Goal: Task Accomplishment & Management: Use online tool/utility

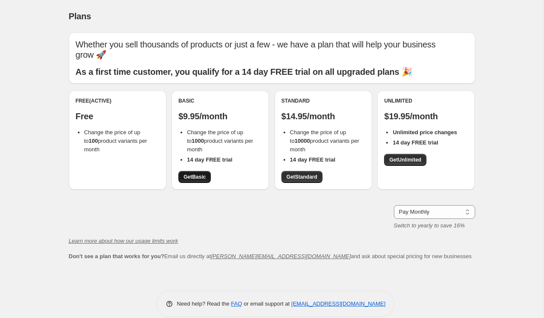
click at [186, 174] on span "Get Basic" at bounding box center [194, 177] width 22 height 7
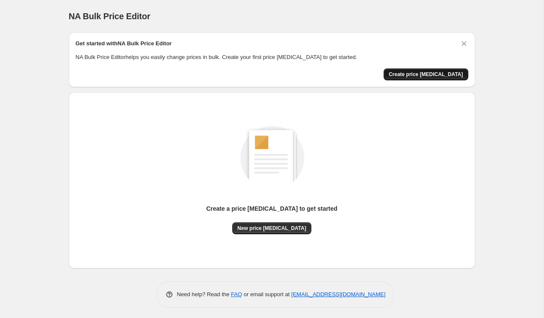
click at [425, 77] on span "Create price [MEDICAL_DATA]" at bounding box center [426, 74] width 74 height 7
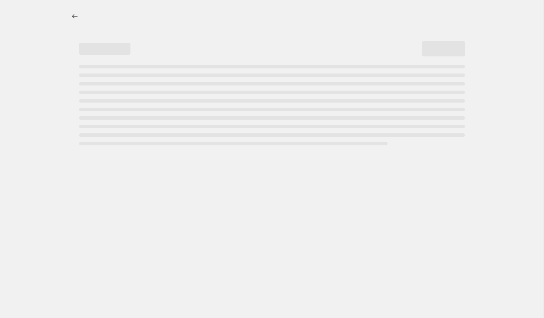
select select "percentage"
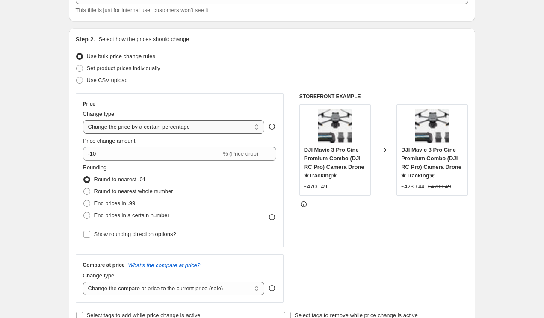
scroll to position [106, 0]
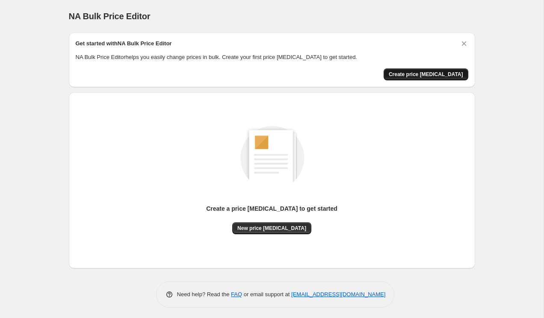
click at [415, 72] on span "Create price [MEDICAL_DATA]" at bounding box center [426, 74] width 74 height 7
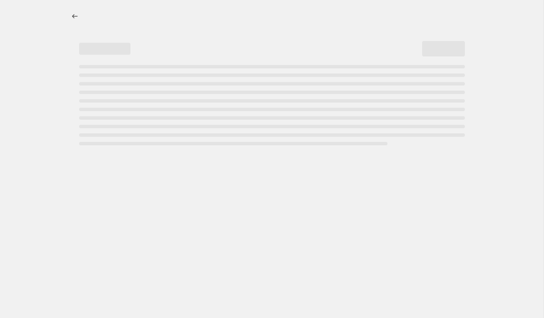
select select "percentage"
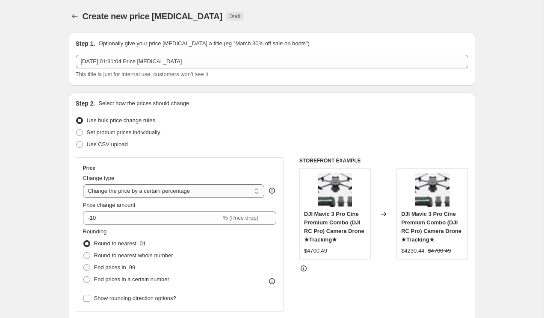
click at [129, 192] on select "Change the price to a certain amount Change the price by a certain amount Chang…" at bounding box center [174, 191] width 182 height 14
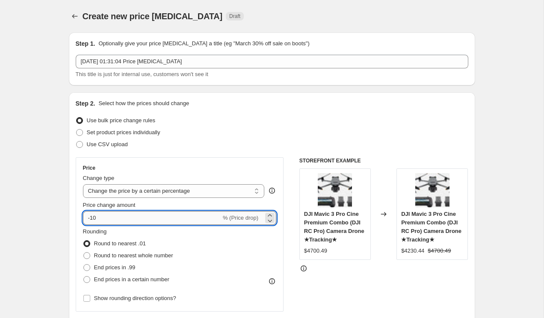
click at [91, 218] on input "-10" at bounding box center [152, 218] width 138 height 14
type input "-30"
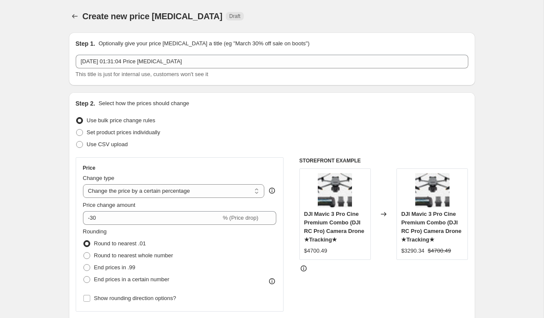
click at [243, 168] on div "Price" at bounding box center [180, 168] width 194 height 7
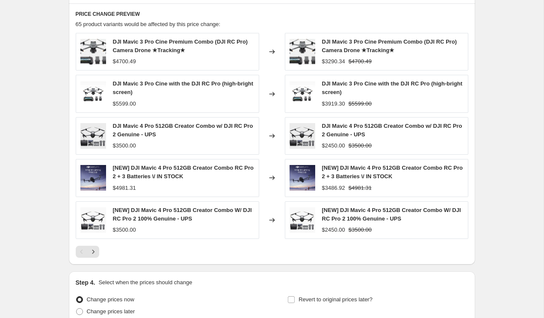
scroll to position [471, 0]
click at [94, 255] on icon "Next" at bounding box center [93, 251] width 9 height 9
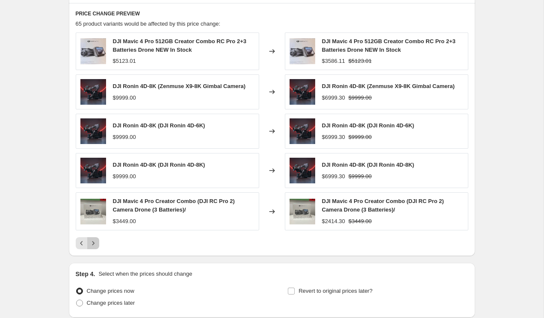
click at [94, 245] on icon "Next" at bounding box center [93, 243] width 9 height 9
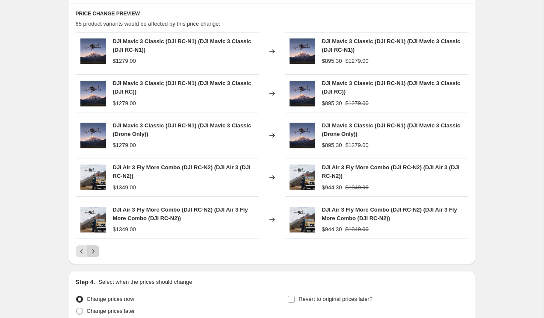
click at [94, 245] on div "DJI Mavic 3 Classic (DJI RC-N1) (DJI Mavic 3 Classic (DJI RC-N1)) $1279.00 Chan…" at bounding box center [272, 144] width 392 height 225
click at [94, 248] on icon "Next" at bounding box center [93, 251] width 9 height 9
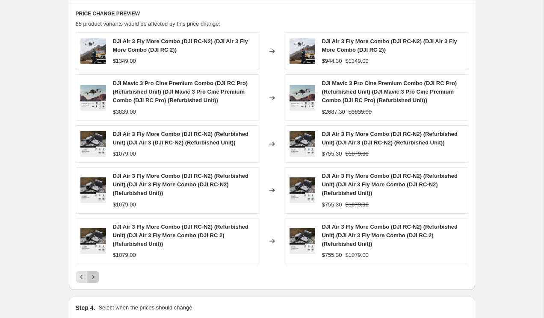
click at [93, 274] on icon "Next" at bounding box center [93, 277] width 9 height 9
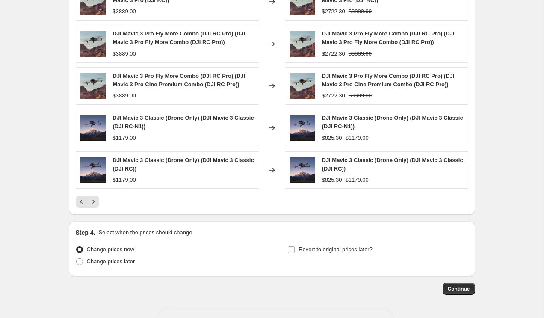
scroll to position [550, 0]
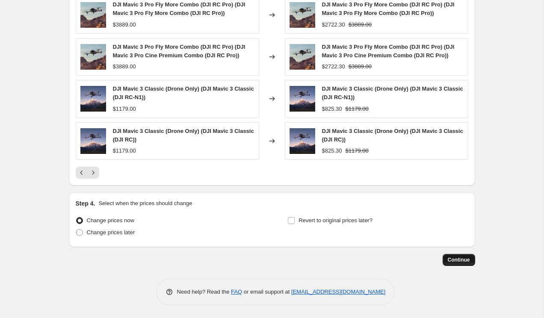
click at [460, 257] on span "Continue" at bounding box center [459, 259] width 22 height 7
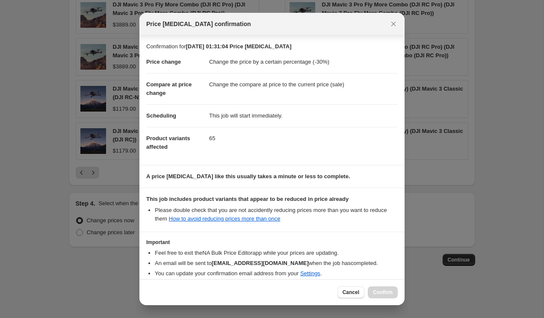
scroll to position [42, 0]
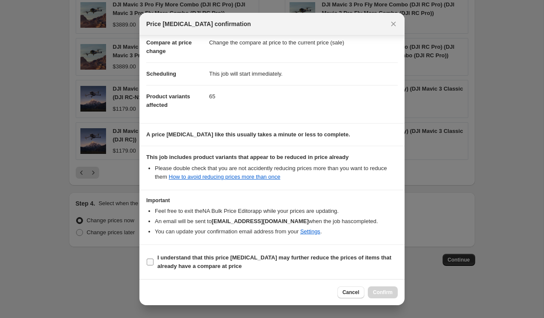
click at [213, 261] on span "I understand that this price [MEDICAL_DATA] may further reduce the prices of it…" at bounding box center [277, 261] width 240 height 17
click at [153, 261] on input "I understand that this price [MEDICAL_DATA] may further reduce the prices of it…" at bounding box center [150, 262] width 7 height 7
checkbox input "true"
click at [372, 288] on button "Confirm" at bounding box center [383, 292] width 30 height 12
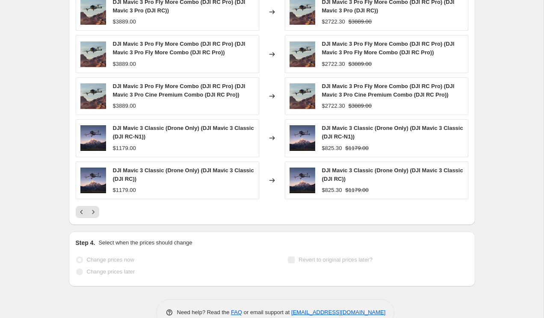
scroll to position [572, 0]
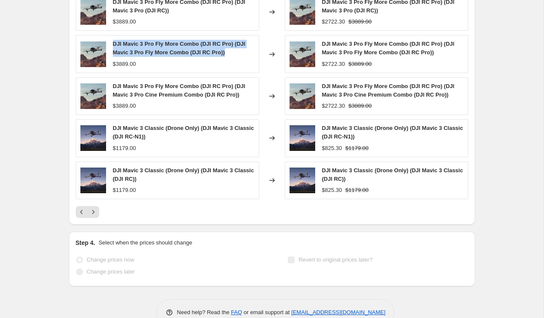
drag, startPoint x: 110, startPoint y: 42, endPoint x: 237, endPoint y: 52, distance: 127.3
click at [237, 52] on div "DJI Mavic 3 Pro Fly More Combo (DJI RC Pro) (DJI Mavic 3 Pro Fly More Combo (DJ…" at bounding box center [167, 54] width 183 height 38
copy span "DJI Mavic 3 Pro Fly More Combo (DJI RC Pro) (DJI Mavic 3 Pro Fly More Combo (DJ…"
select select "percentage"
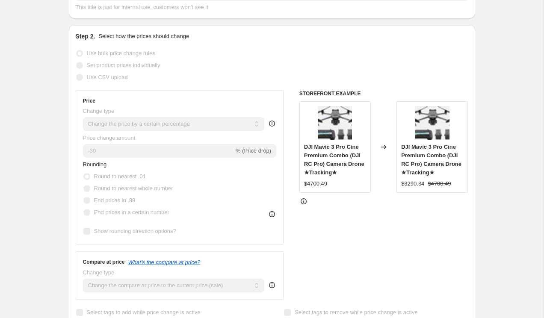
scroll to position [202, 0]
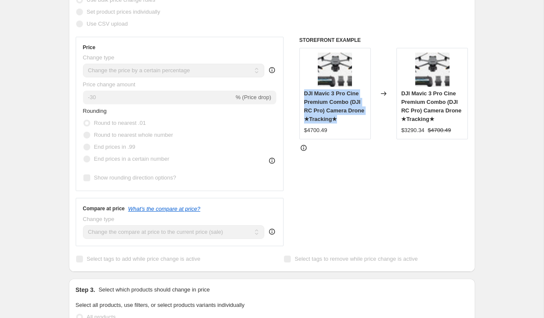
drag, startPoint x: 304, startPoint y: 94, endPoint x: 364, endPoint y: 115, distance: 63.8
click at [364, 115] on div "DJI Mavic 3 Pro Cine Premium Combo (DJI RC Pro) Camera Drone ★Tracking★" at bounding box center [335, 106] width 62 height 34
copy span "DJI Mavic 3 Pro Cine Premium Combo (DJI RC Pro) Camera Drone ★Tracking★"
click at [271, 142] on div "Rounding Round to nearest .01 Round to nearest whole number End prices in .99 E…" at bounding box center [180, 136] width 194 height 58
